Goal: Task Accomplishment & Management: Use online tool/utility

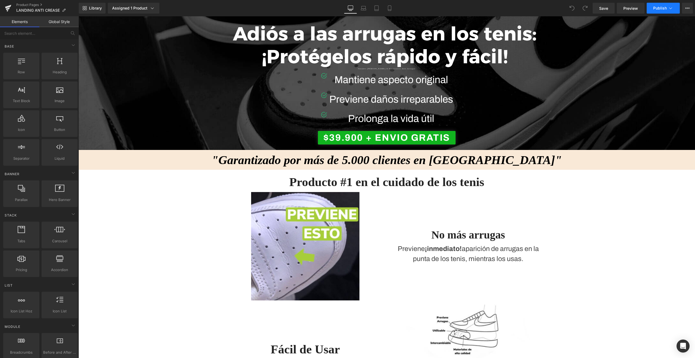
click at [660, 8] on span "Publish" at bounding box center [660, 8] width 14 height 4
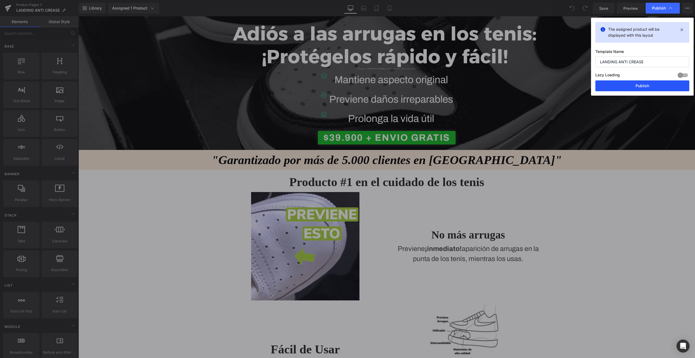
click at [638, 85] on button "Publish" at bounding box center [642, 85] width 94 height 11
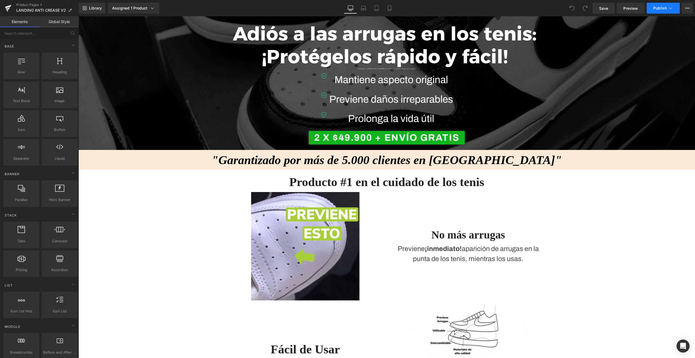
click at [662, 9] on span "Publish" at bounding box center [660, 8] width 14 height 4
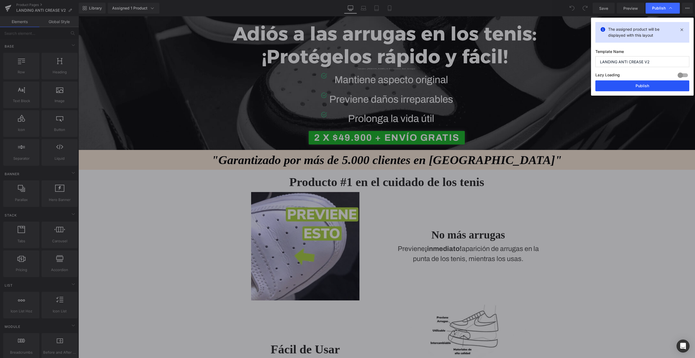
click at [635, 82] on button "Publish" at bounding box center [642, 85] width 94 height 11
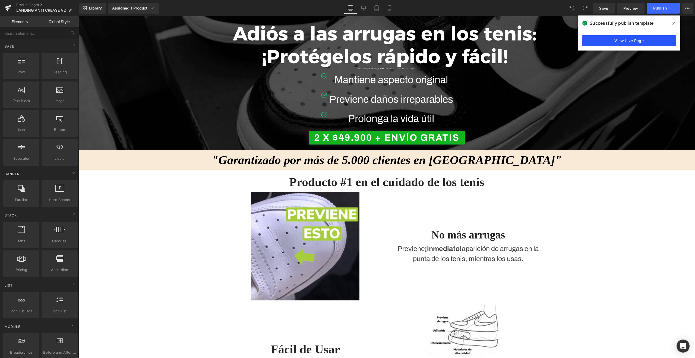
click at [620, 44] on link "View Live Page" at bounding box center [629, 40] width 94 height 11
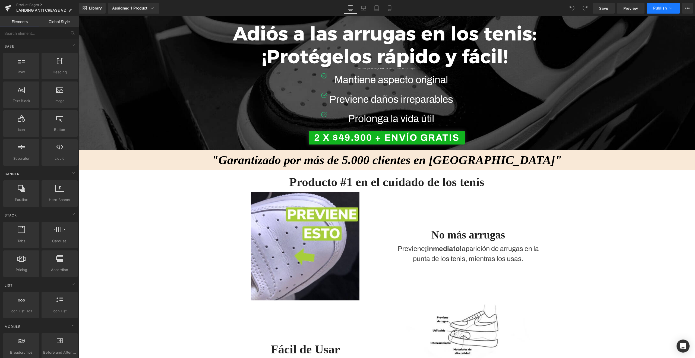
click at [656, 8] on span "Publish" at bounding box center [660, 8] width 14 height 4
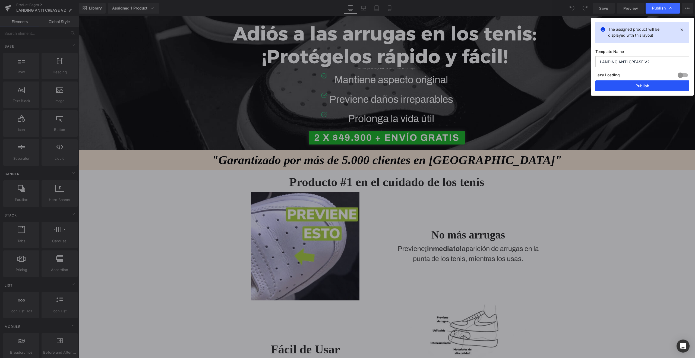
click at [625, 83] on button "Publish" at bounding box center [642, 85] width 94 height 11
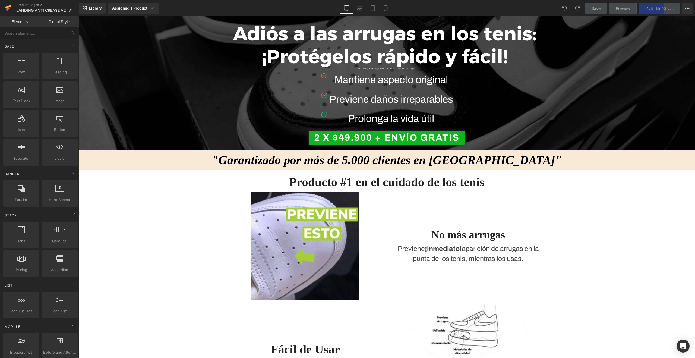
click at [5, 6] on icon at bounding box center [8, 8] width 7 height 14
